Goal: Task Accomplishment & Management: Complete application form

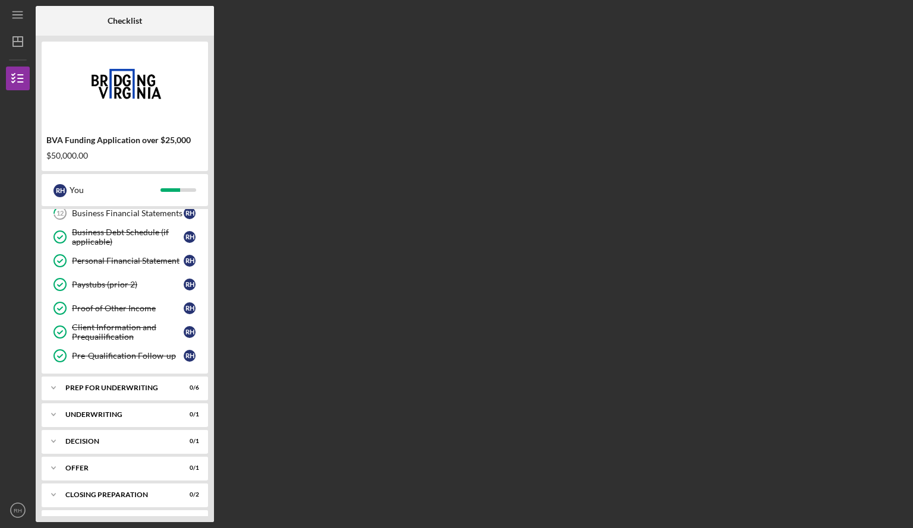
scroll to position [204, 0]
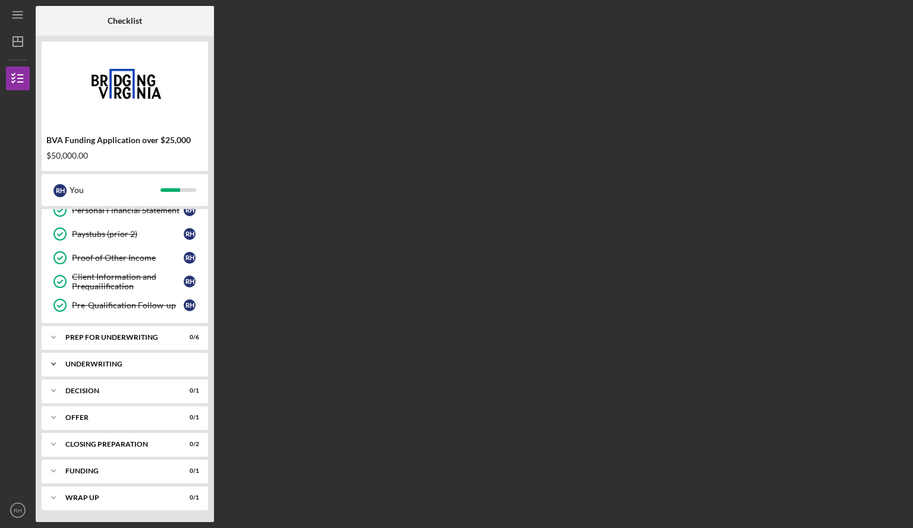
click at [146, 370] on div "Icon/Expander Underwriting 0 / 1" at bounding box center [125, 364] width 166 height 24
click at [156, 338] on div "Prep for Underwriting" at bounding box center [129, 337] width 128 height 7
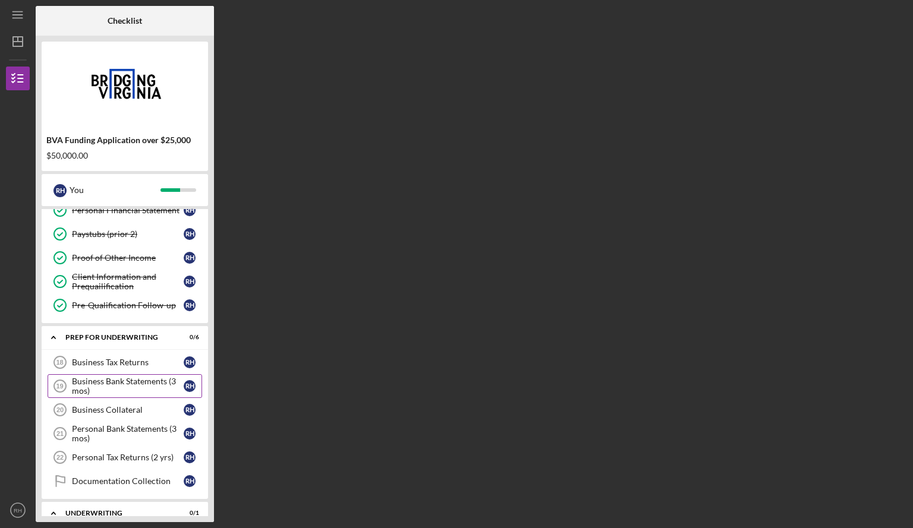
click at [167, 377] on div "Business Bank Statements (3 mos)" at bounding box center [128, 386] width 112 height 19
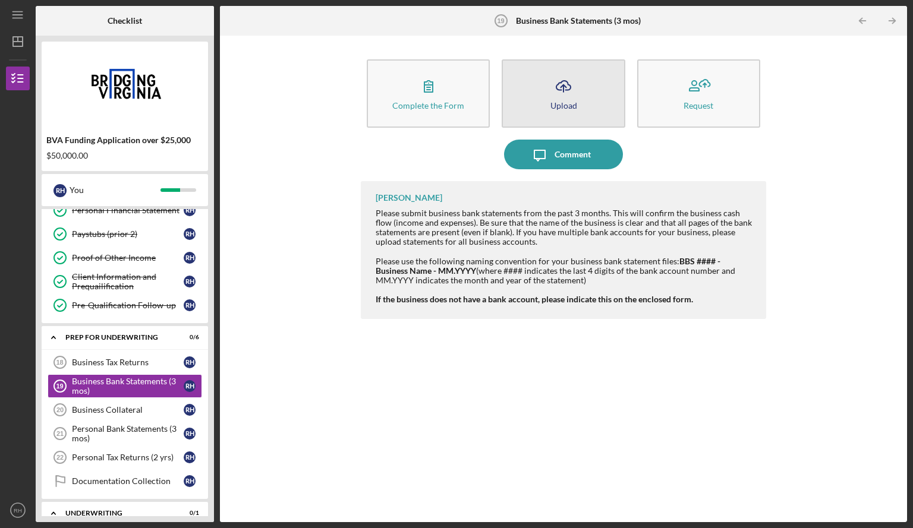
click at [548, 91] on button "Icon/Upload Upload" at bounding box center [563, 93] width 123 height 68
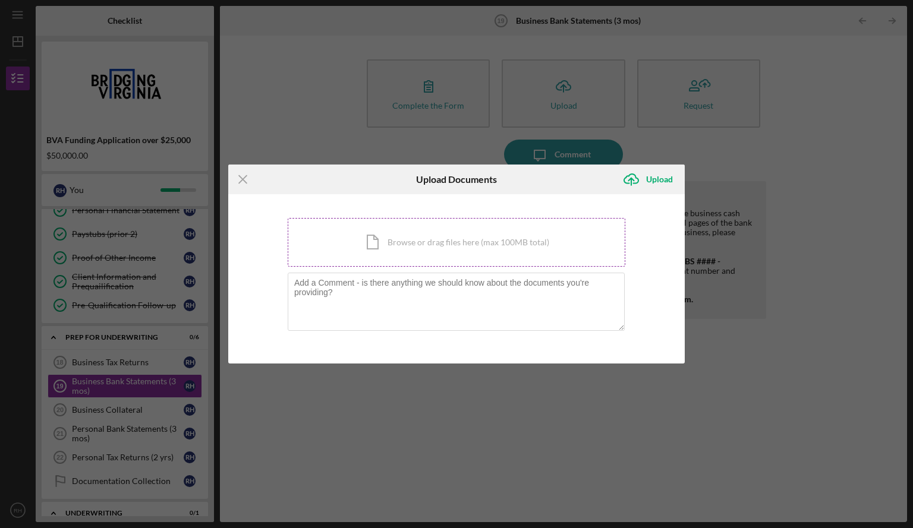
click at [477, 242] on div "Icon/Document Browse or drag files here (max 100MB total) Tap to choose files o…" at bounding box center [457, 242] width 338 height 49
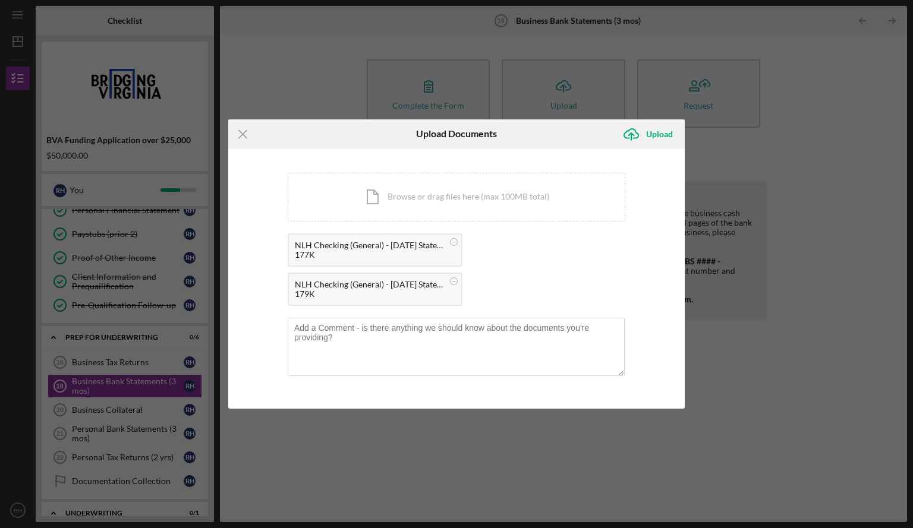
click at [532, 270] on div "NLH Checking (General) - [DATE] Statement.pdf 177K NLH Checking (General) - [DA…" at bounding box center [457, 273] width 338 height 78
click at [452, 240] on circle at bounding box center [453, 241] width 7 height 7
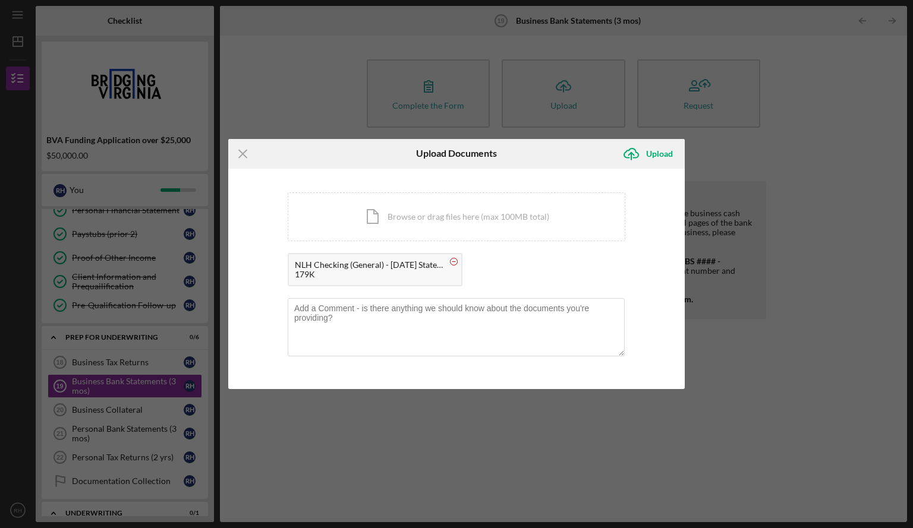
click at [452, 264] on circle at bounding box center [453, 261] width 7 height 7
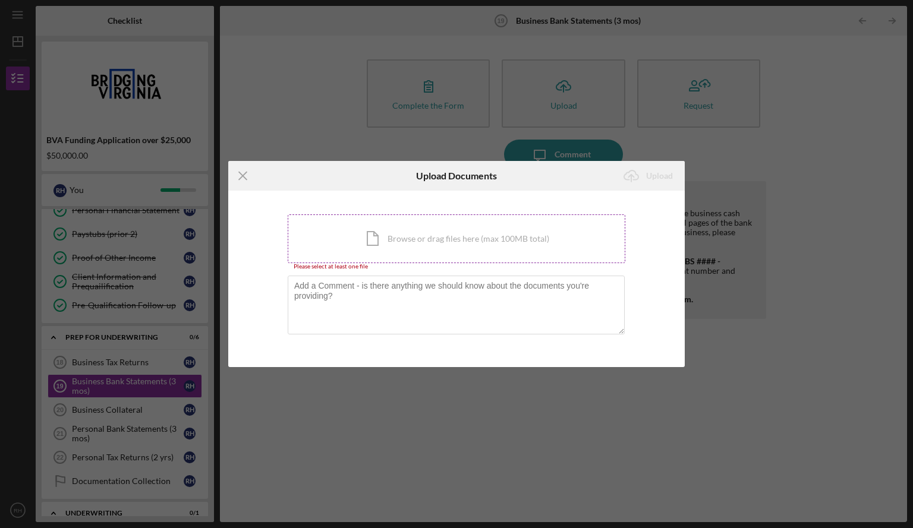
click at [395, 230] on div "Icon/Document Browse or drag files here (max 100MB total) Tap to choose files o…" at bounding box center [457, 239] width 338 height 49
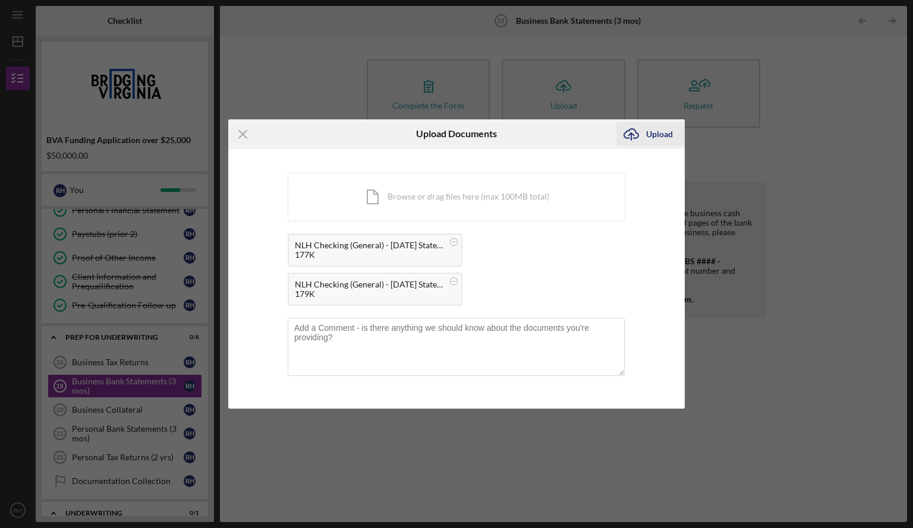
click at [657, 130] on div "Upload" at bounding box center [659, 134] width 27 height 24
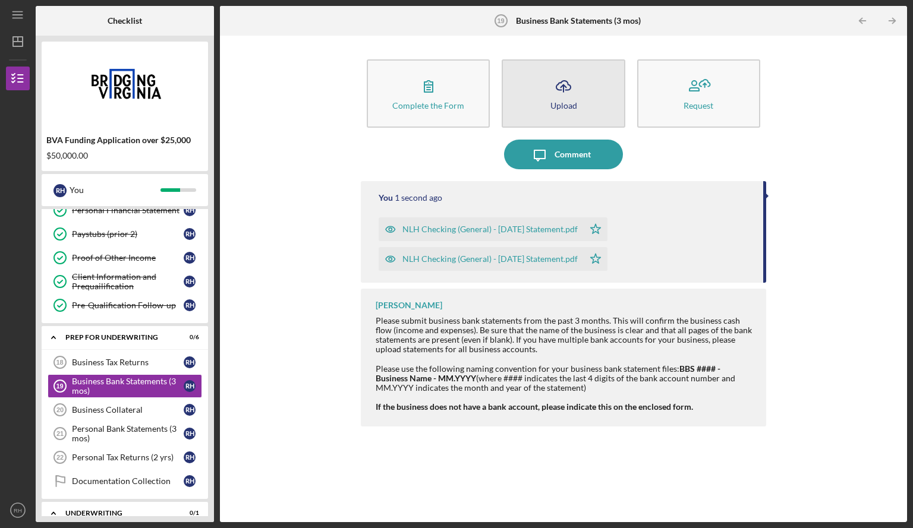
click at [546, 100] on button "Icon/Upload Upload" at bounding box center [563, 93] width 123 height 68
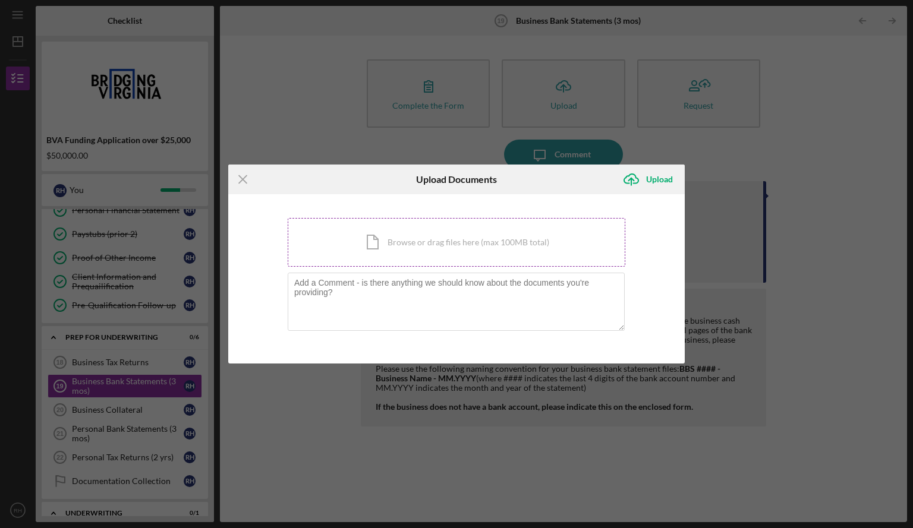
click at [376, 226] on div "Icon/Document Browse or drag files here (max 100MB total) Tap to choose files o…" at bounding box center [457, 242] width 338 height 49
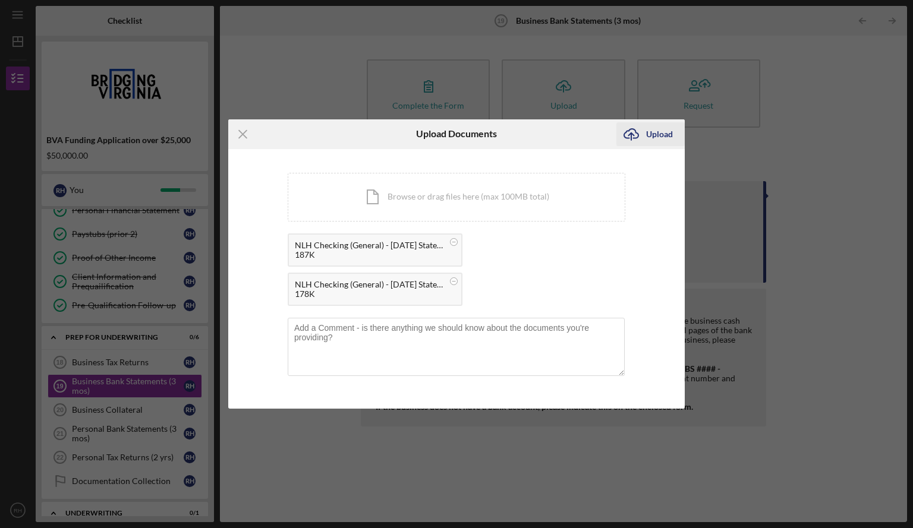
click at [653, 134] on div "Upload" at bounding box center [659, 134] width 27 height 24
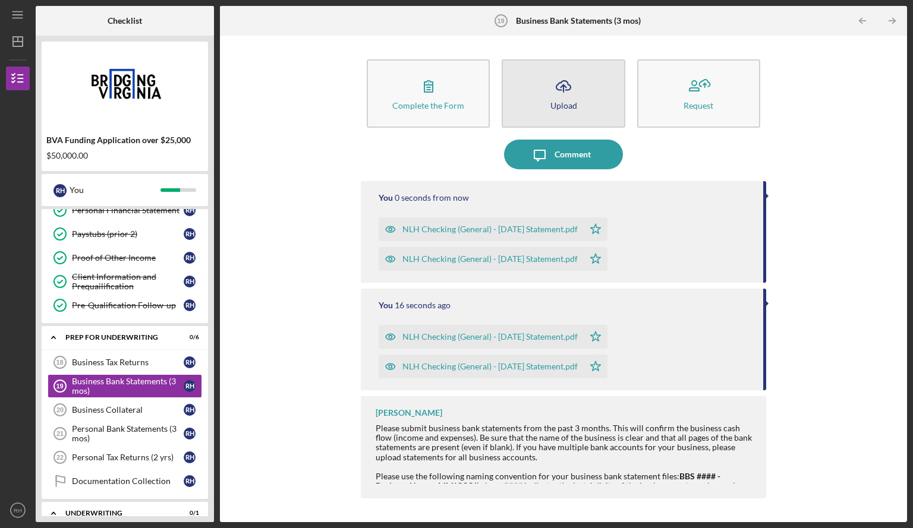
click at [554, 97] on icon "Icon/Upload" at bounding box center [563, 86] width 30 height 30
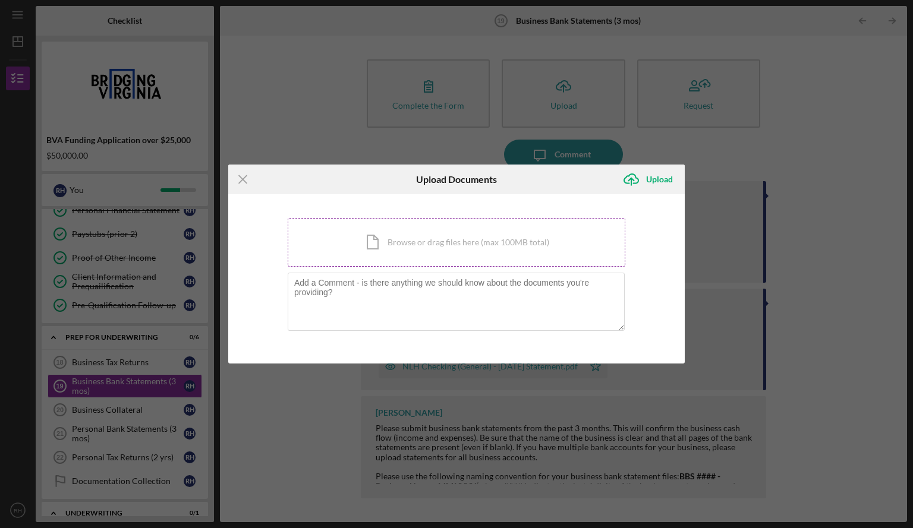
click at [445, 219] on div "Icon/Document Browse or drag files here (max 100MB total) Tap to choose files o…" at bounding box center [457, 242] width 338 height 49
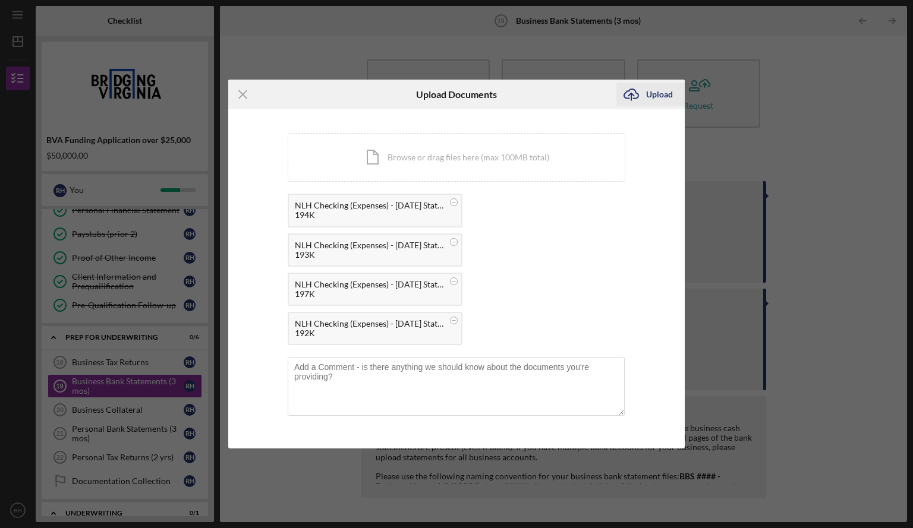
click at [661, 94] on div "Upload" at bounding box center [659, 95] width 27 height 24
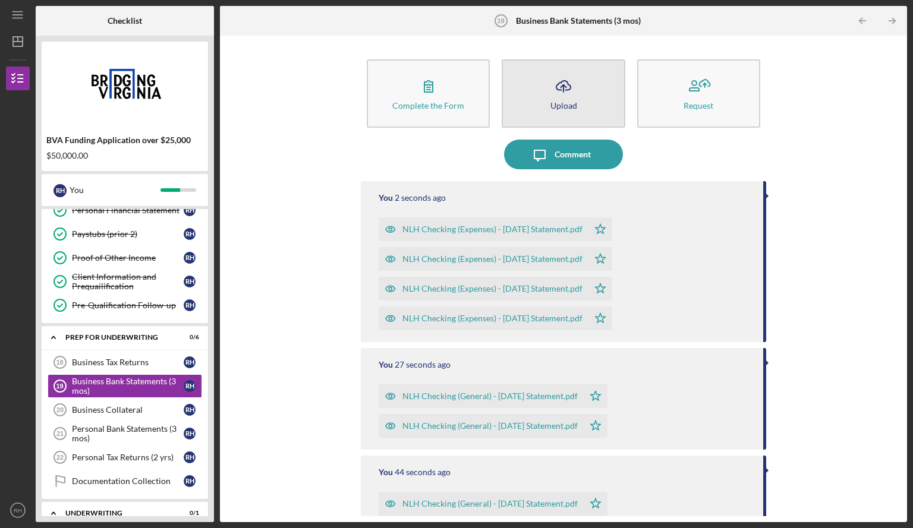
click at [573, 105] on div "Upload" at bounding box center [563, 105] width 27 height 9
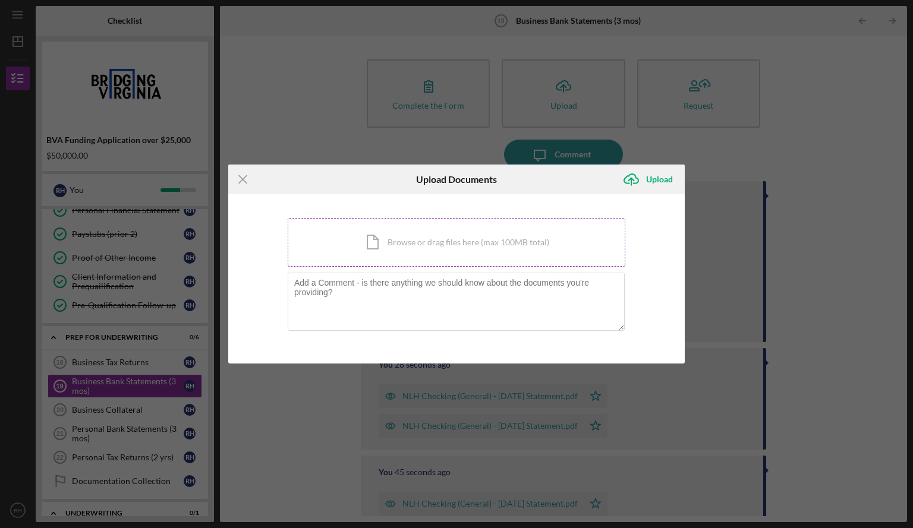
click at [444, 244] on div "Icon/Document Browse or drag files here (max 100MB total) Tap to choose files o…" at bounding box center [457, 242] width 338 height 49
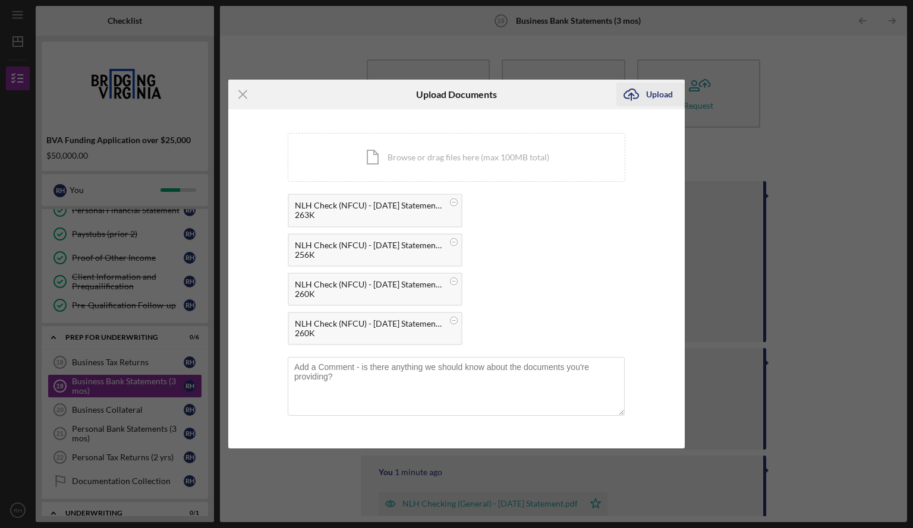
click at [640, 97] on icon "Icon/Upload" at bounding box center [631, 95] width 30 height 30
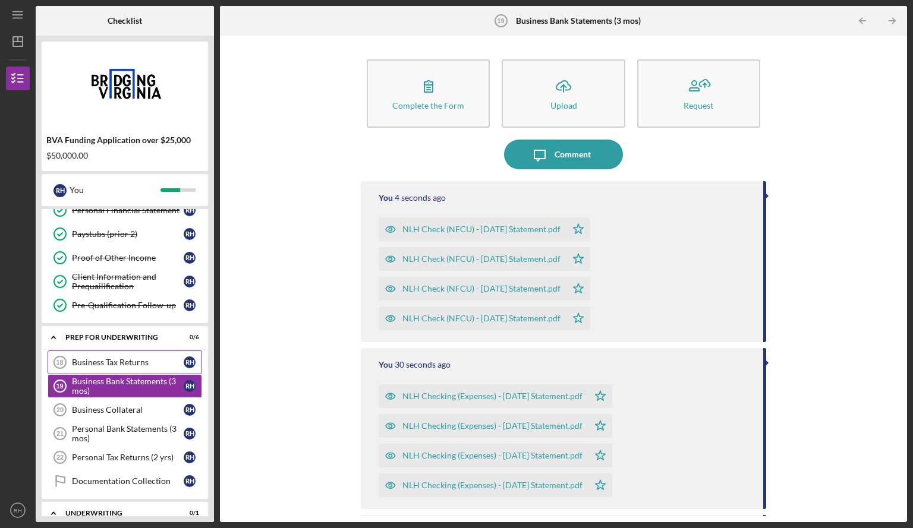
click at [106, 358] on div "Business Tax Returns" at bounding box center [128, 363] width 112 height 10
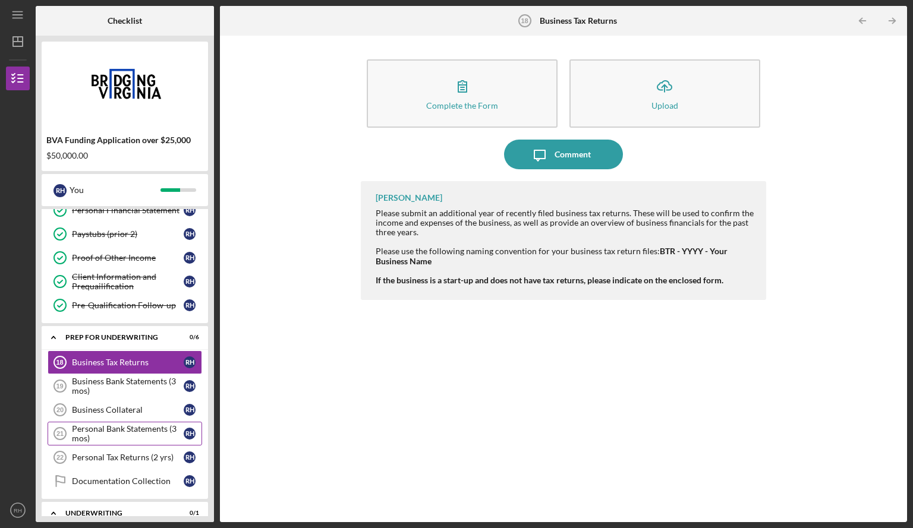
click at [109, 433] on div "Personal Bank Statements (3 mos)" at bounding box center [128, 433] width 112 height 19
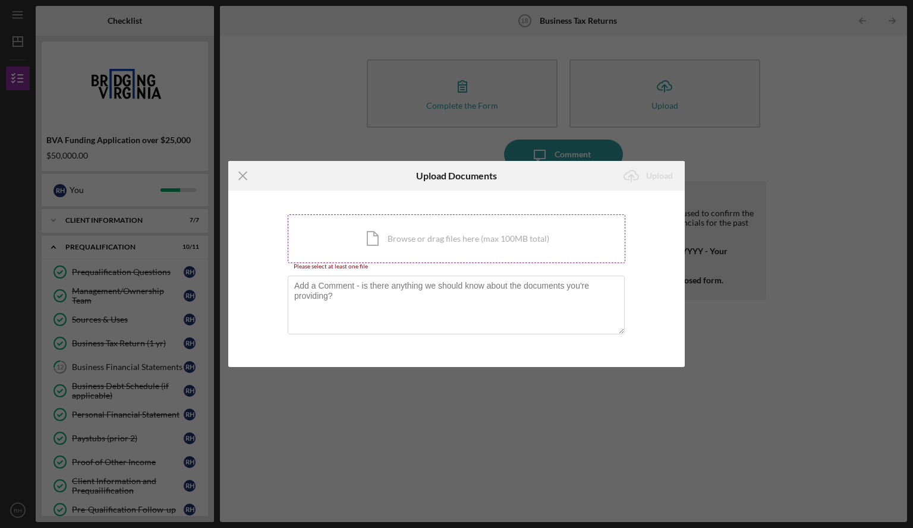
scroll to position [204, 0]
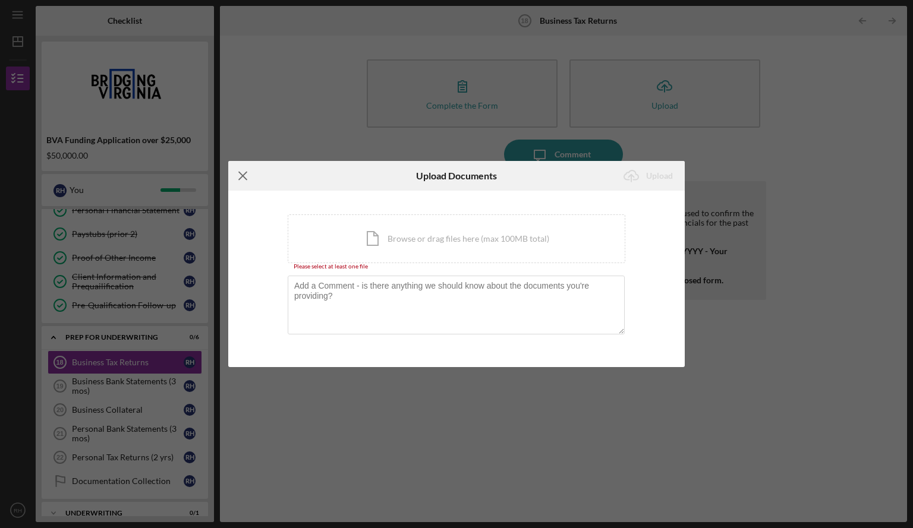
click at [238, 175] on icon "Icon/Menu Close" at bounding box center [243, 176] width 30 height 30
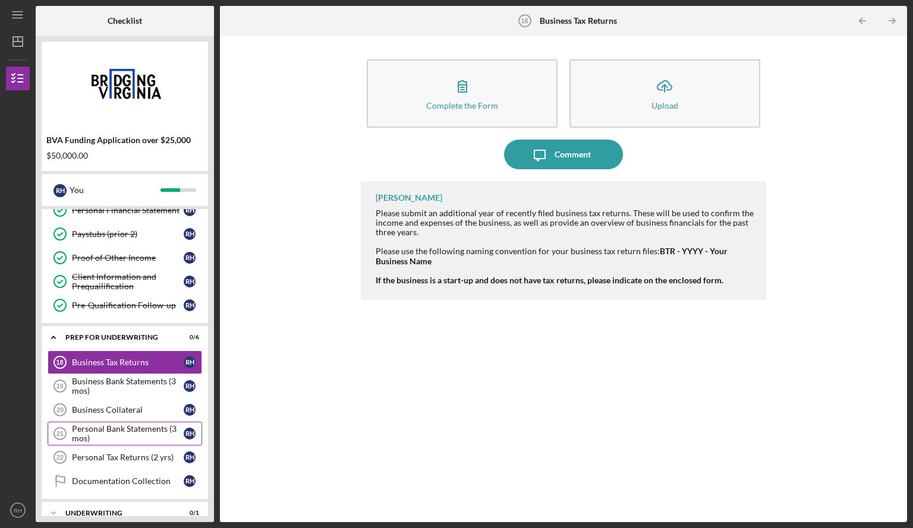
click at [134, 427] on div "Personal Bank Statements (3 mos)" at bounding box center [128, 433] width 112 height 19
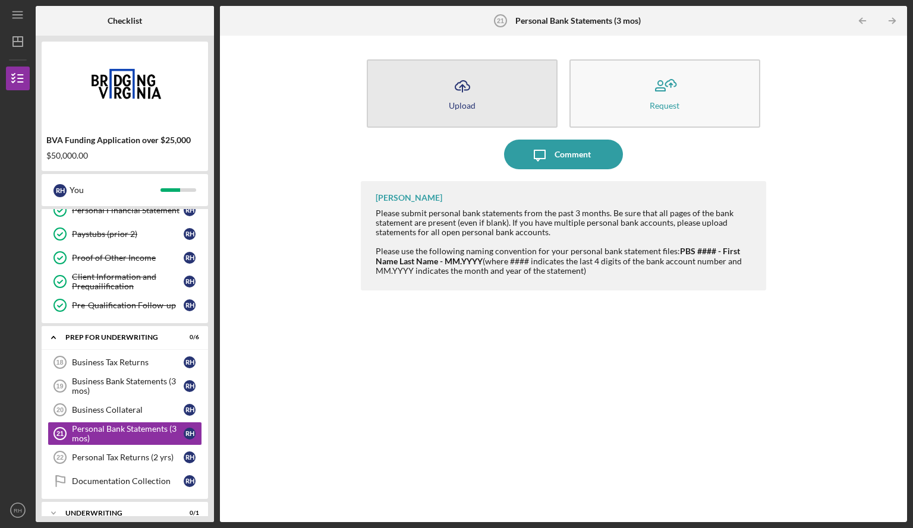
click at [480, 97] on button "Icon/Upload Upload" at bounding box center [462, 93] width 191 height 68
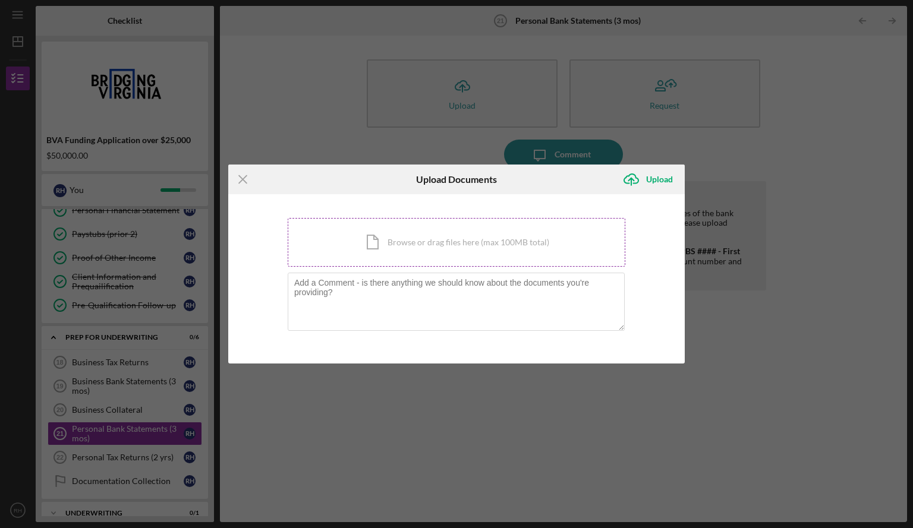
click at [423, 251] on div "Icon/Document Browse or drag files here (max 100MB total) Tap to choose files o…" at bounding box center [457, 242] width 338 height 49
click at [399, 243] on div "Icon/Document Browse or drag files here (max 100MB total) Tap to choose files o…" at bounding box center [457, 242] width 338 height 49
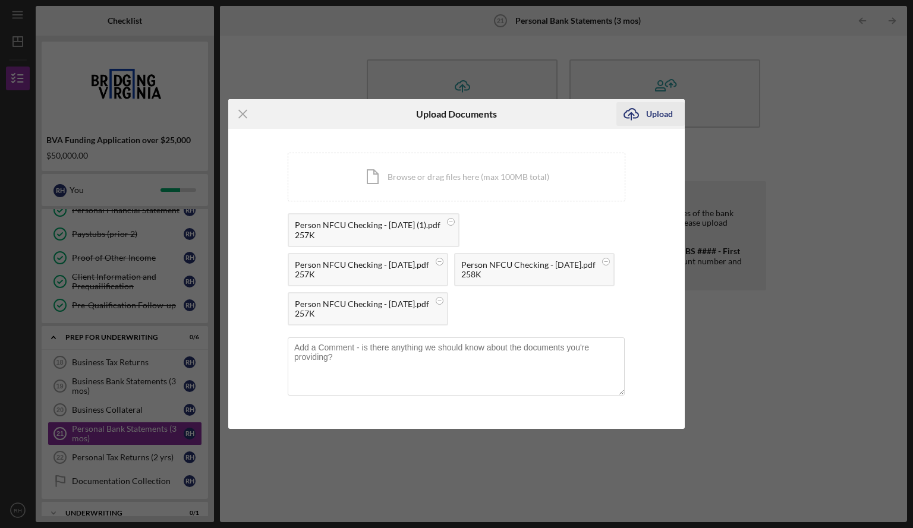
click at [657, 102] on div "Upload" at bounding box center [659, 114] width 27 height 24
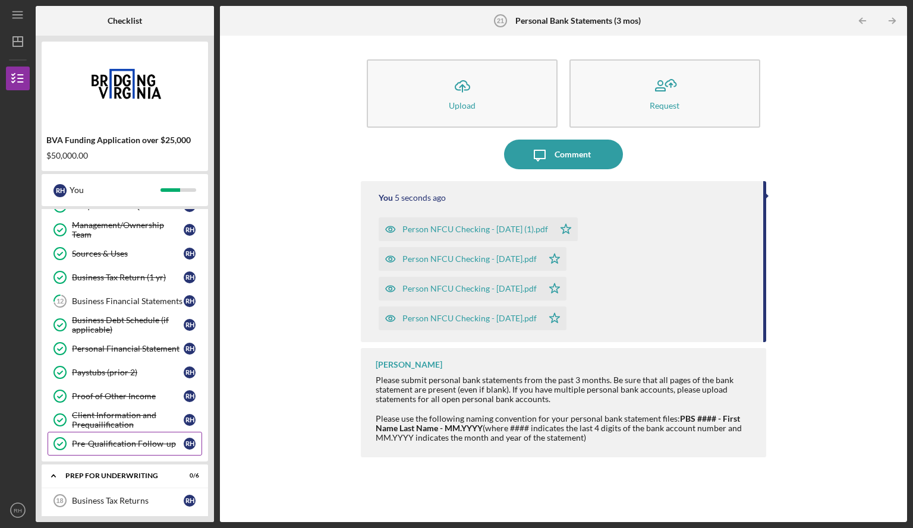
scroll to position [58, 0]
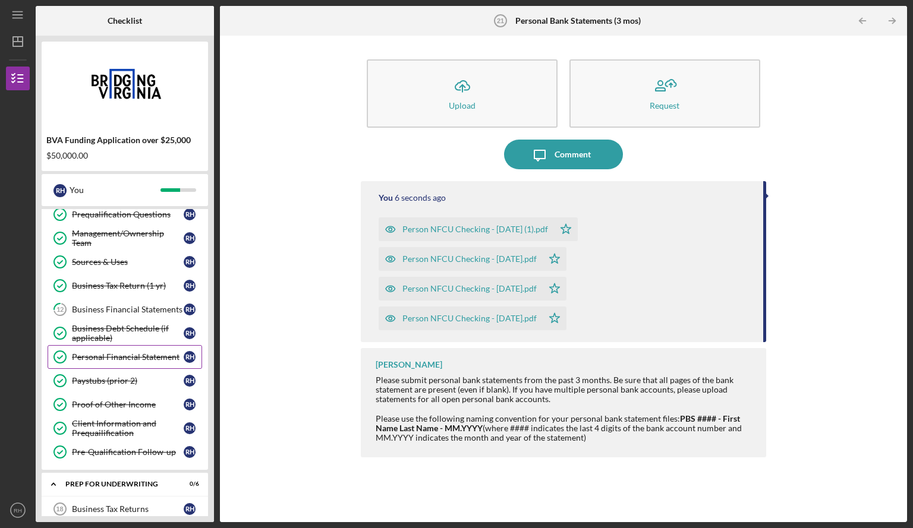
click at [122, 351] on link "Personal Financial Statement Personal Financial Statement R H" at bounding box center [125, 357] width 155 height 24
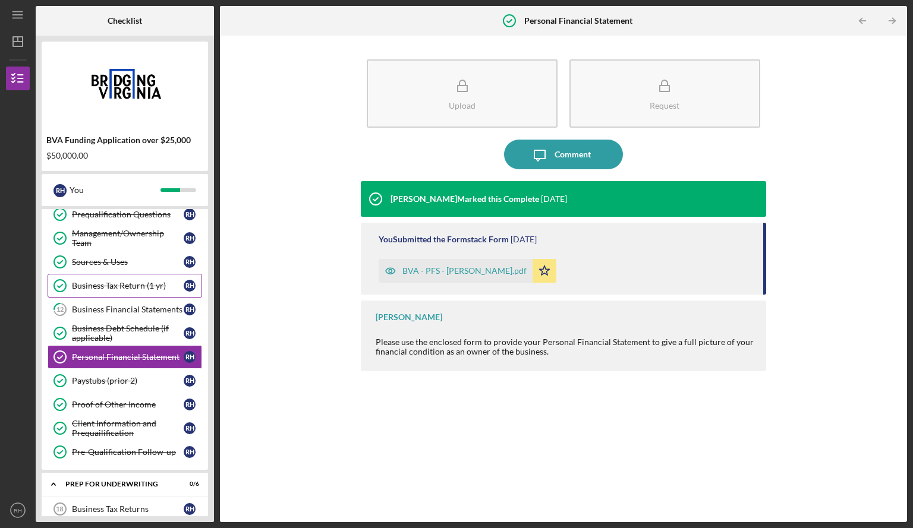
click at [139, 275] on link "Business Tax Return (1 yr) Business Tax Return (1 yr) R H" at bounding box center [125, 286] width 155 height 24
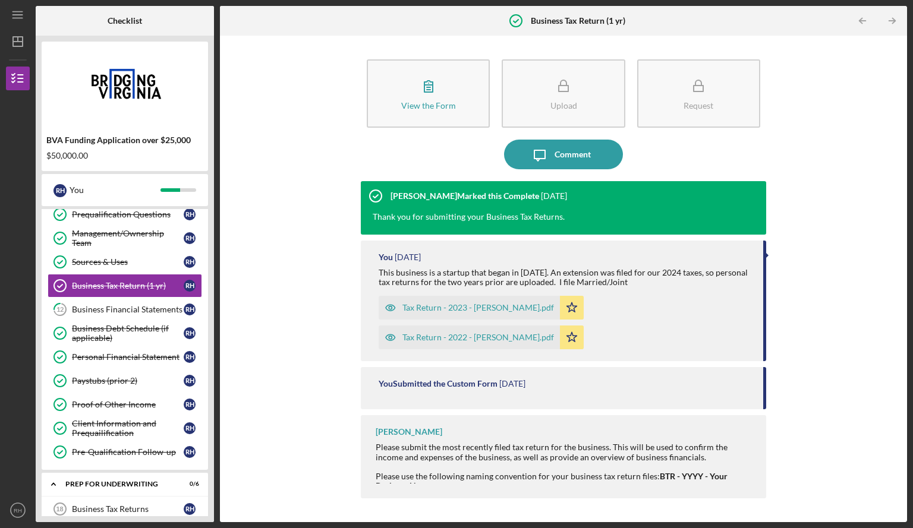
click at [469, 306] on div "Tax Return - 2023 - Robert Harrison.pdf" at bounding box center [478, 308] width 152 height 10
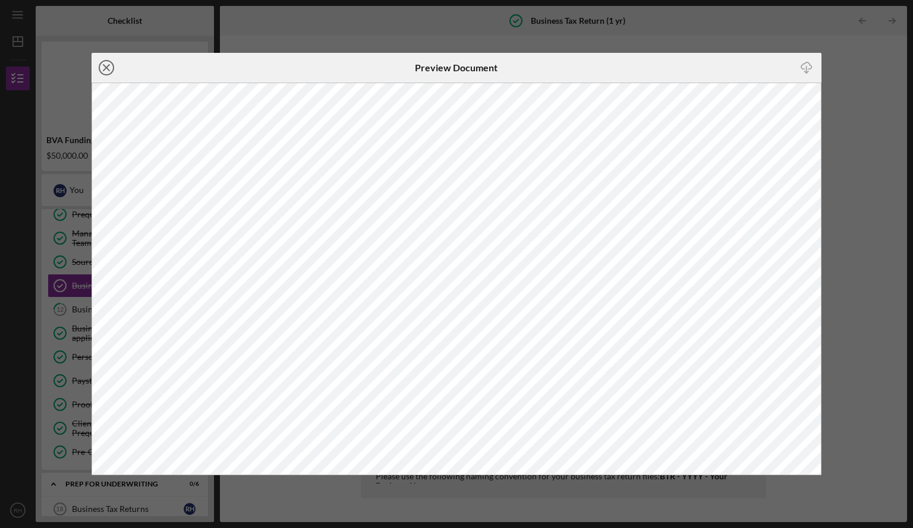
click at [106, 64] on icon "Icon/Close" at bounding box center [107, 68] width 30 height 30
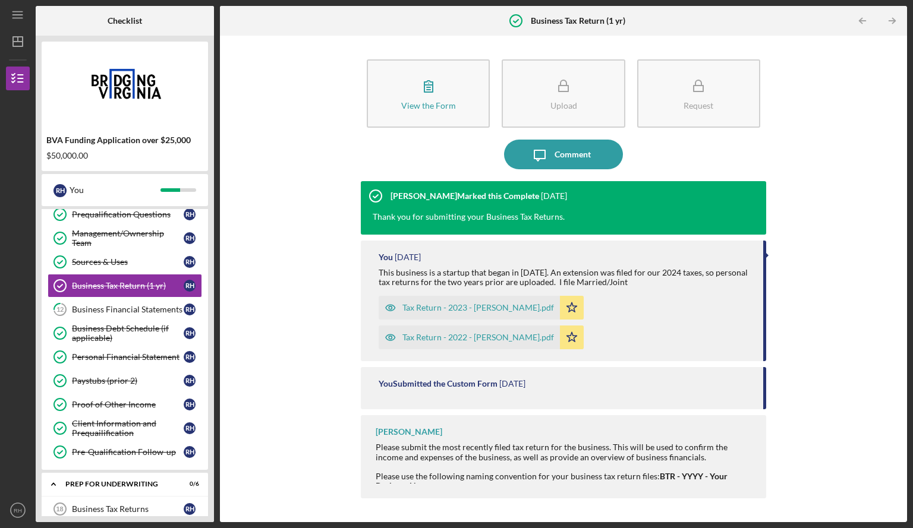
click at [467, 336] on div "Tax Return - 2022 - Robert Harrison.pdf" at bounding box center [478, 338] width 152 height 10
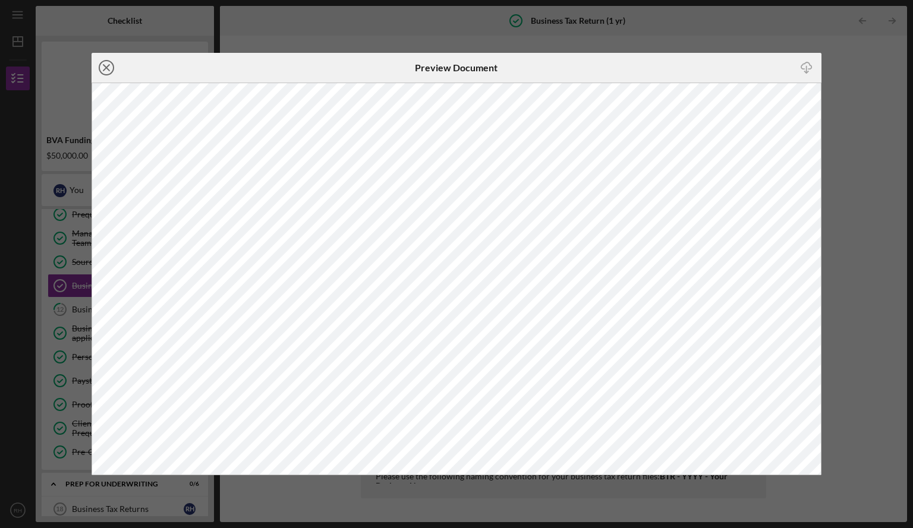
click at [110, 64] on icon "Icon/Close" at bounding box center [107, 68] width 30 height 30
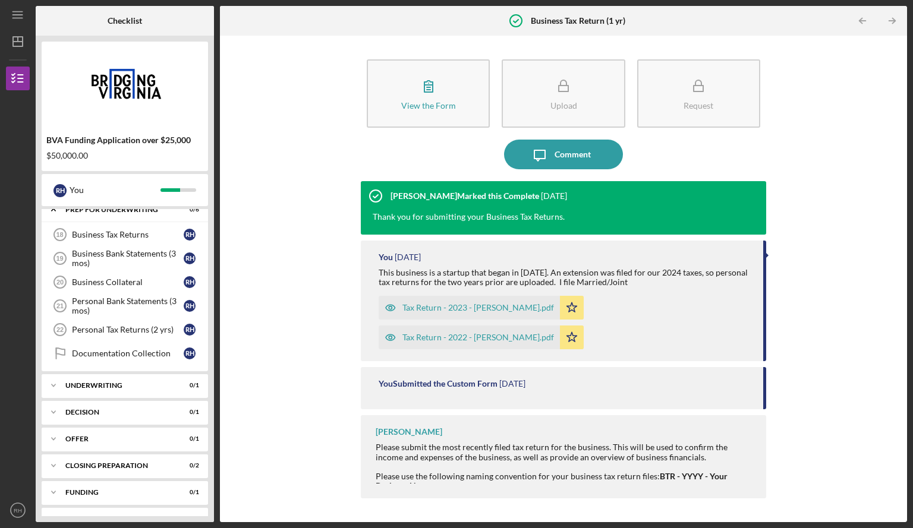
scroll to position [354, 0]
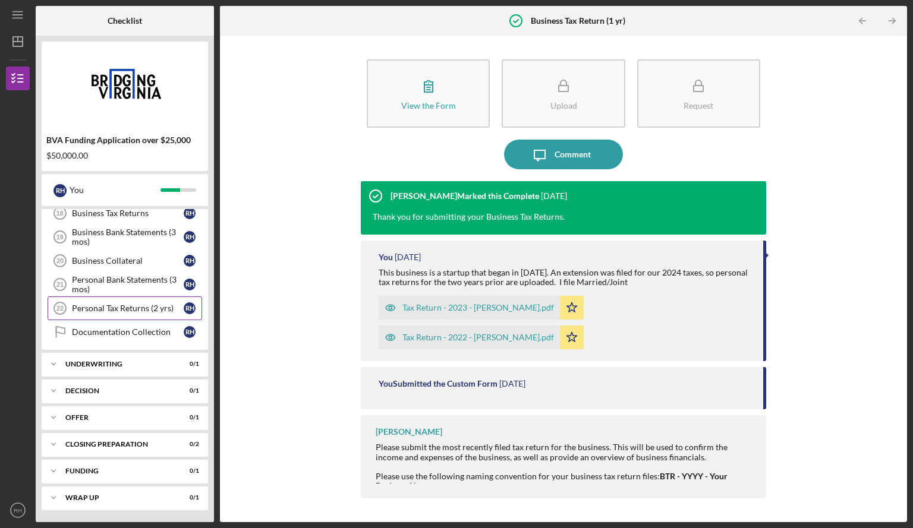
click at [124, 302] on link "Personal Tax Returns (2 yrs) 22 Personal Tax Returns (2 yrs) R H" at bounding box center [125, 309] width 155 height 24
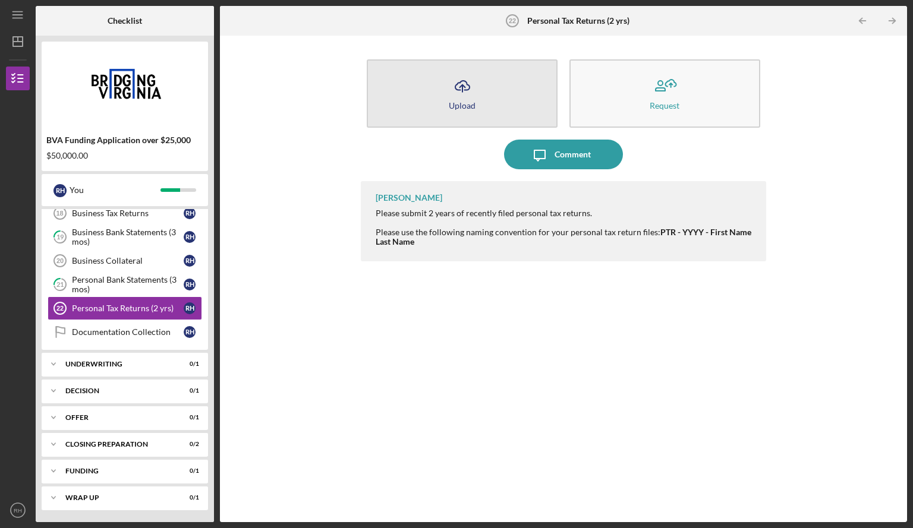
click at [488, 94] on button "Icon/Upload Upload" at bounding box center [462, 93] width 191 height 68
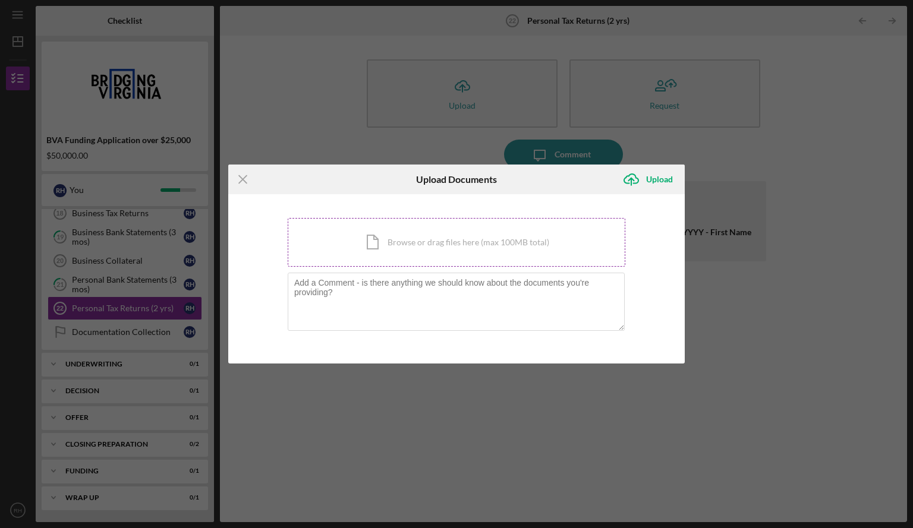
click at [469, 253] on div "Icon/Document Browse or drag files here (max 100MB total) Tap to choose files o…" at bounding box center [457, 242] width 338 height 49
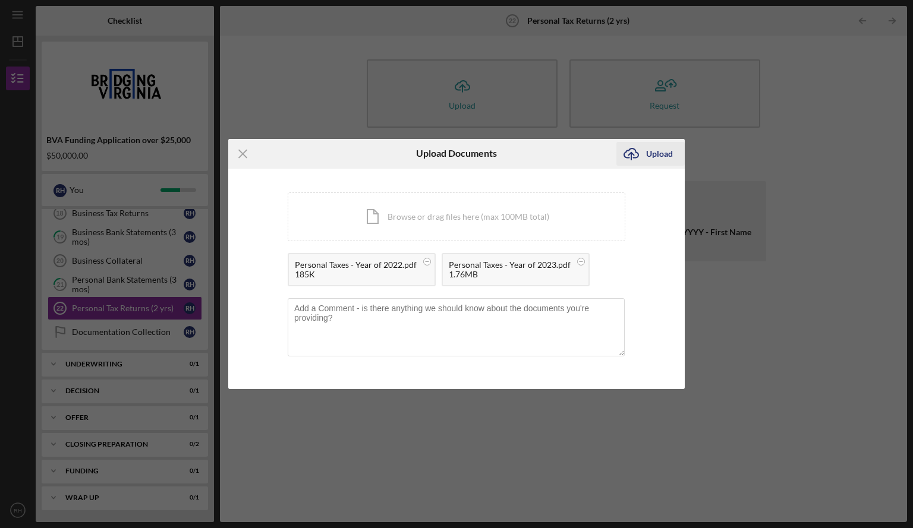
click at [664, 150] on div "Upload" at bounding box center [659, 154] width 27 height 24
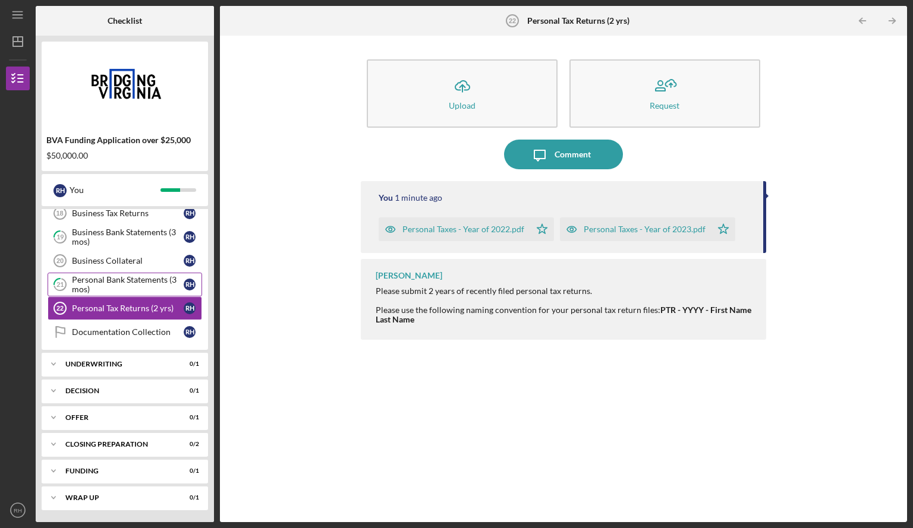
click at [134, 278] on div "Personal Bank Statements (3 mos)" at bounding box center [128, 284] width 112 height 19
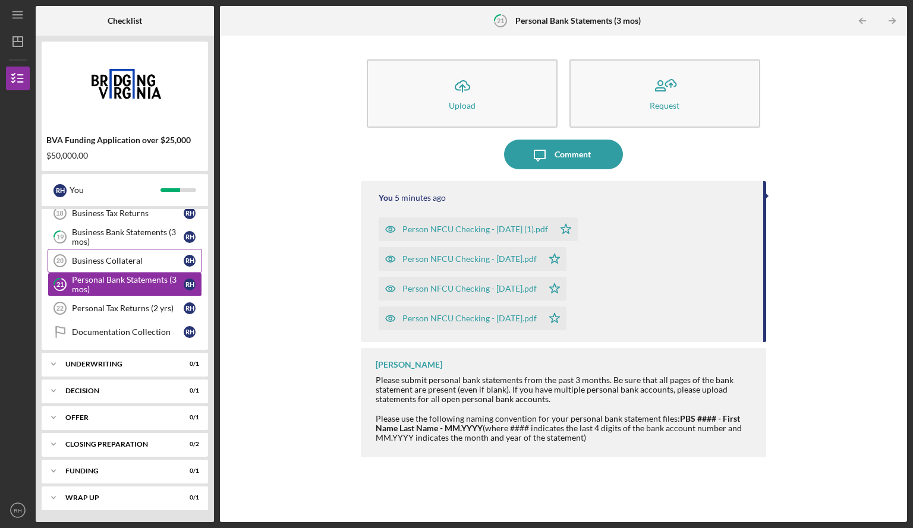
click at [102, 257] on div "Business Collateral" at bounding box center [128, 261] width 112 height 10
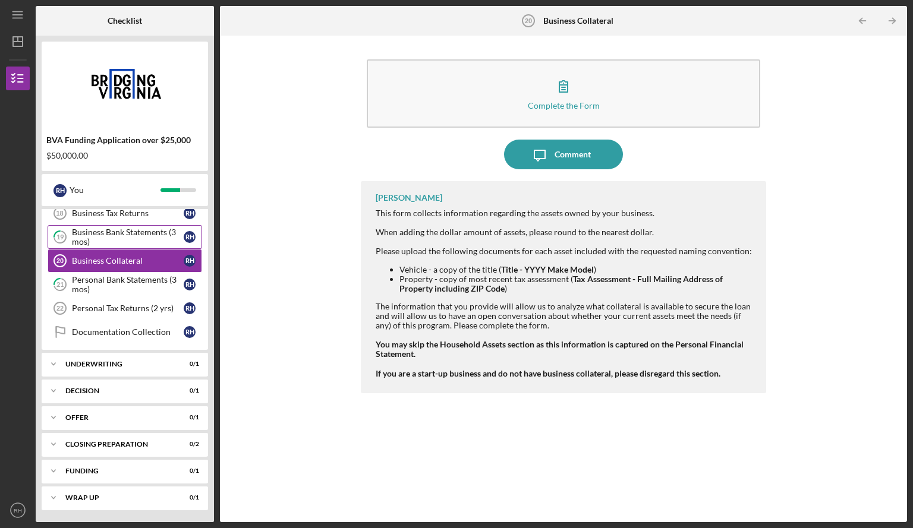
click at [101, 234] on div "Business Bank Statements (3 mos)" at bounding box center [128, 237] width 112 height 19
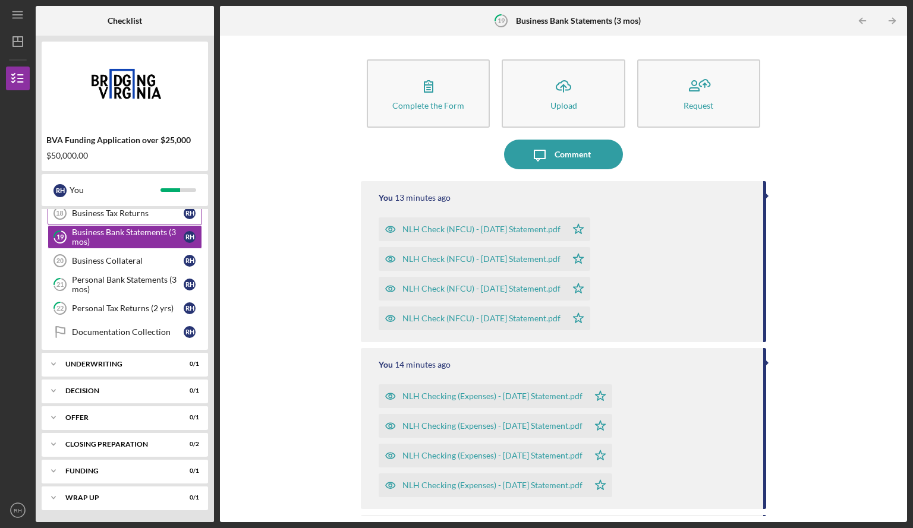
click at [105, 209] on div "Business Tax Returns" at bounding box center [128, 214] width 112 height 10
